Goal: Task Accomplishment & Management: Use online tool/utility

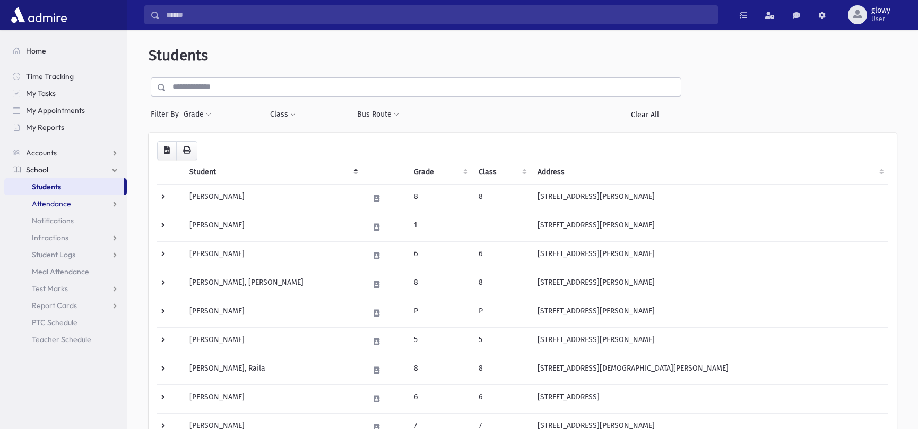
click at [44, 205] on span "Attendance" at bounding box center [51, 204] width 39 height 10
click at [51, 222] on span "Entry" at bounding box center [49, 221] width 18 height 10
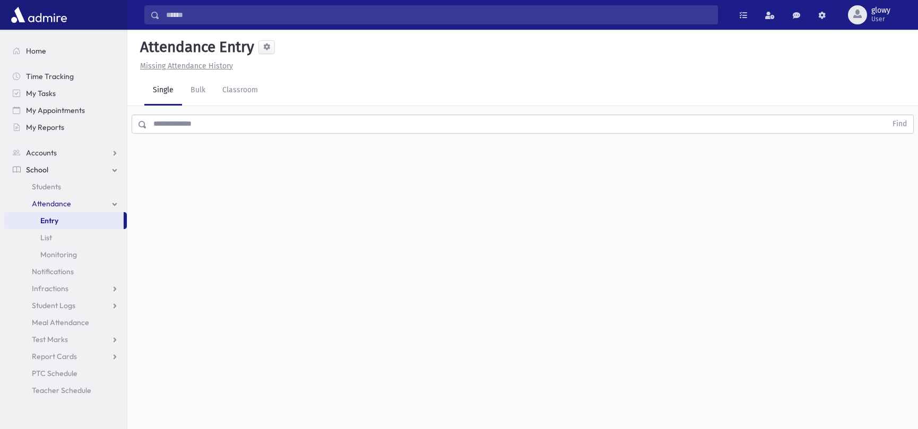
click at [180, 127] on input "text" at bounding box center [517, 124] width 740 height 19
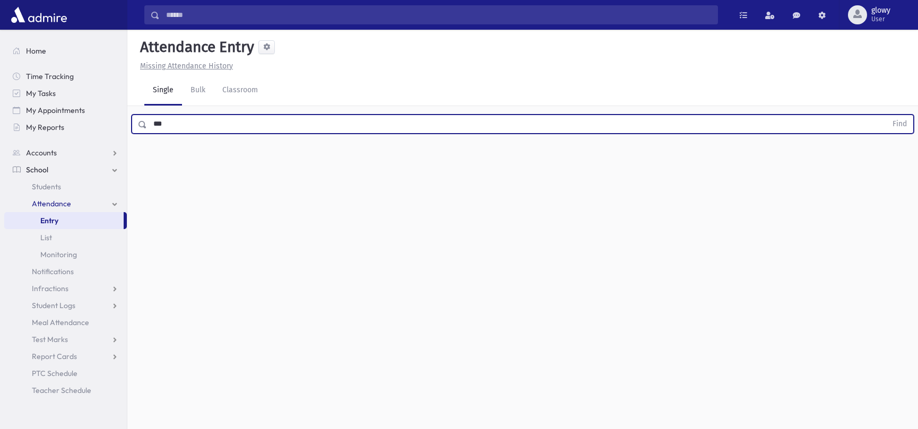
type input "***"
click at [886, 115] on button "Find" at bounding box center [899, 124] width 27 height 18
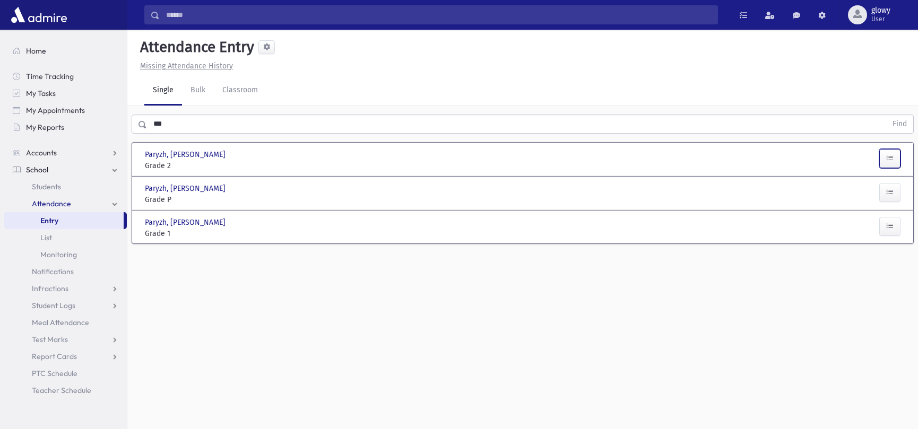
click at [882, 158] on button "button" at bounding box center [889, 158] width 21 height 19
